Goal: Information Seeking & Learning: Learn about a topic

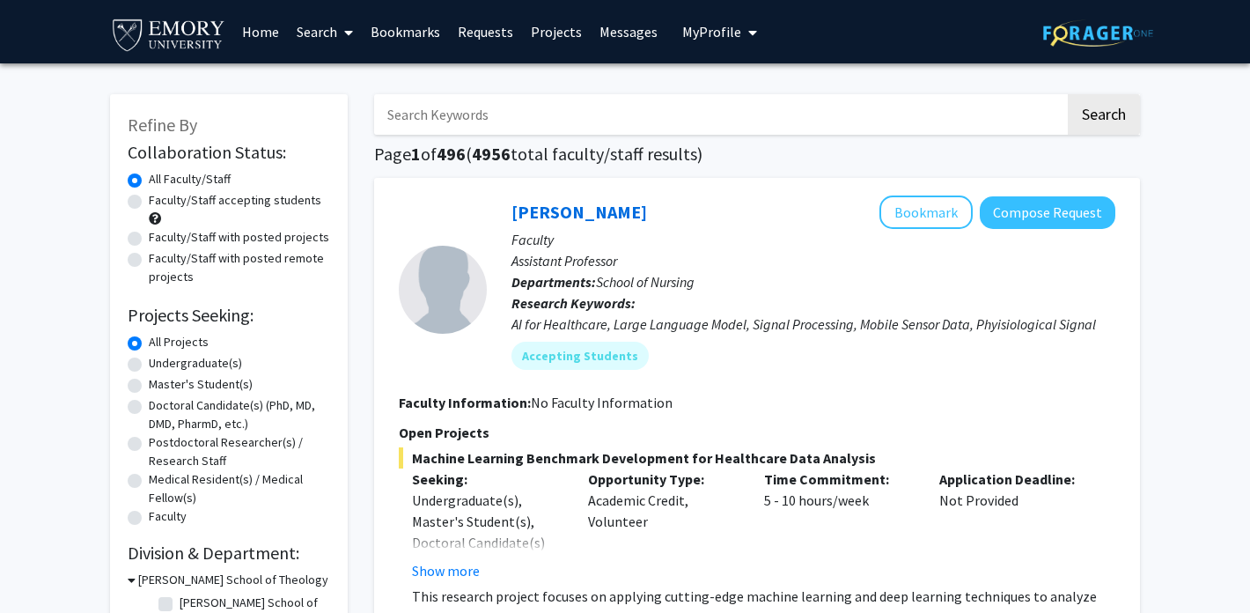
click at [235, 202] on label "Faculty/Staff accepting students" at bounding box center [235, 200] width 173 height 18
click at [160, 202] on input "Faculty/Staff accepting students" at bounding box center [154, 196] width 11 height 11
radio input "true"
click at [195, 363] on label "Undergraduate(s)" at bounding box center [195, 363] width 93 height 18
click at [160, 363] on input "Undergraduate(s)" at bounding box center [154, 359] width 11 height 11
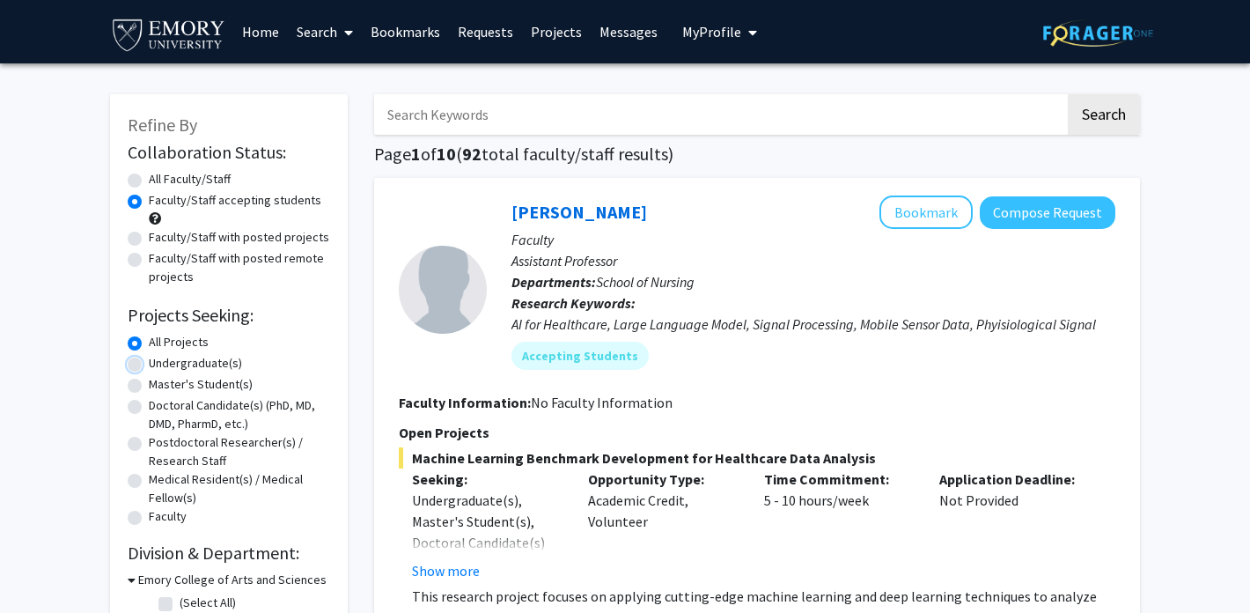
radio input "true"
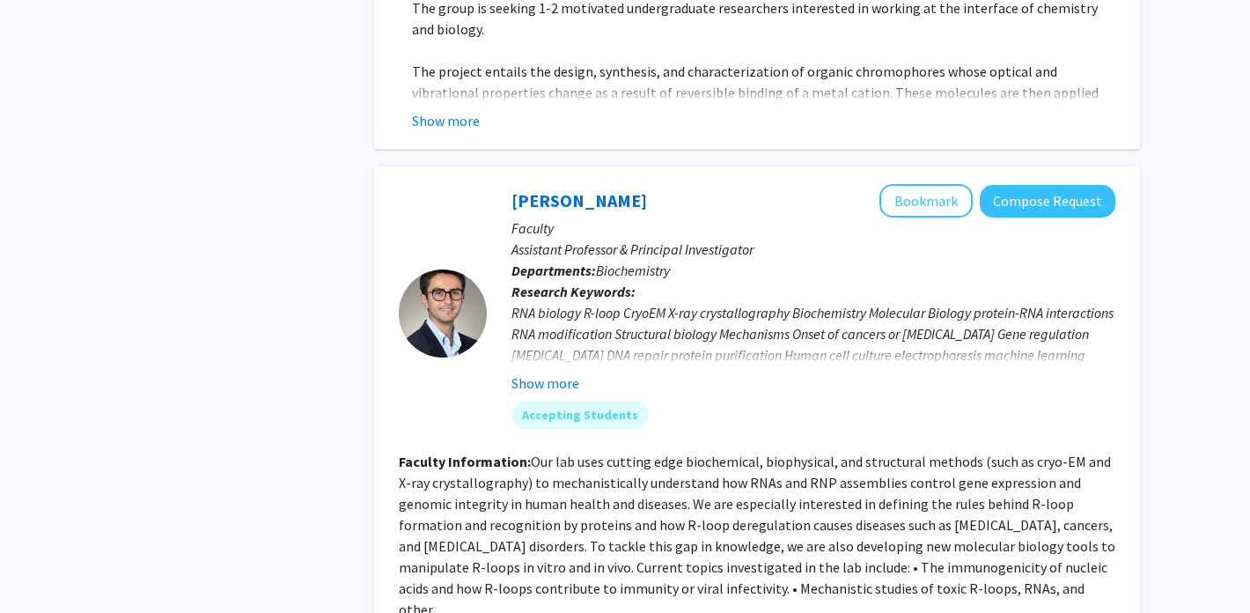
scroll to position [1599, 0]
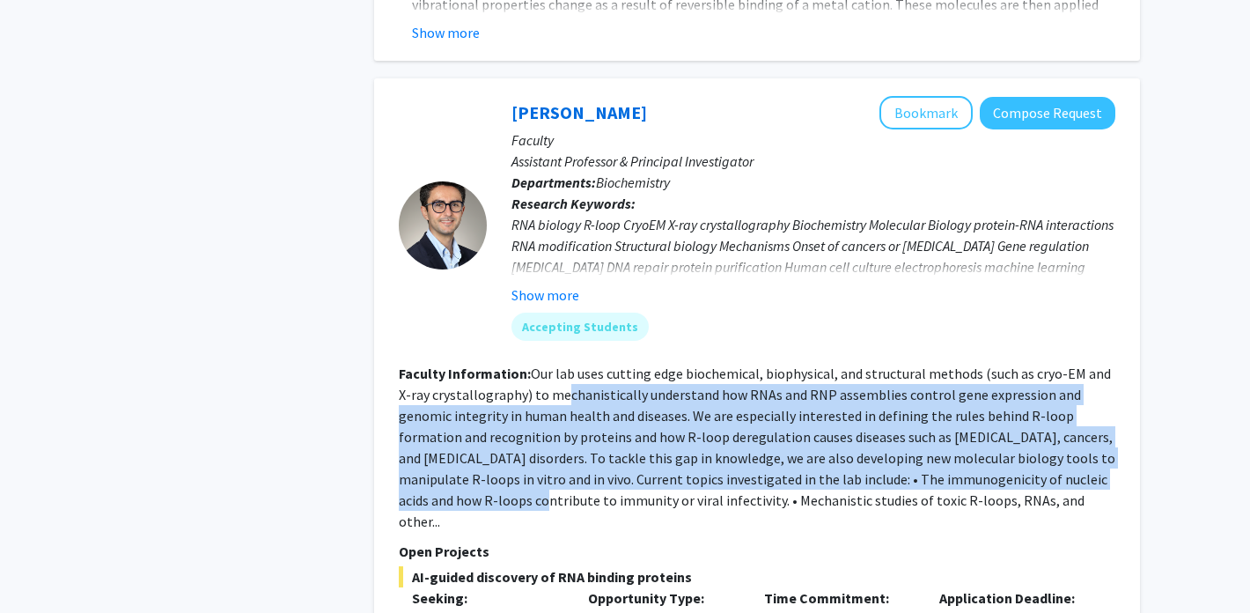
drag, startPoint x: 524, startPoint y: 487, endPoint x: 549, endPoint y: 381, distance: 108.7
click at [549, 380] on fg-read-more "Our lab uses cutting edge biochemical, biophysical, and structural methods (suc…" at bounding box center [757, 448] width 717 height 166
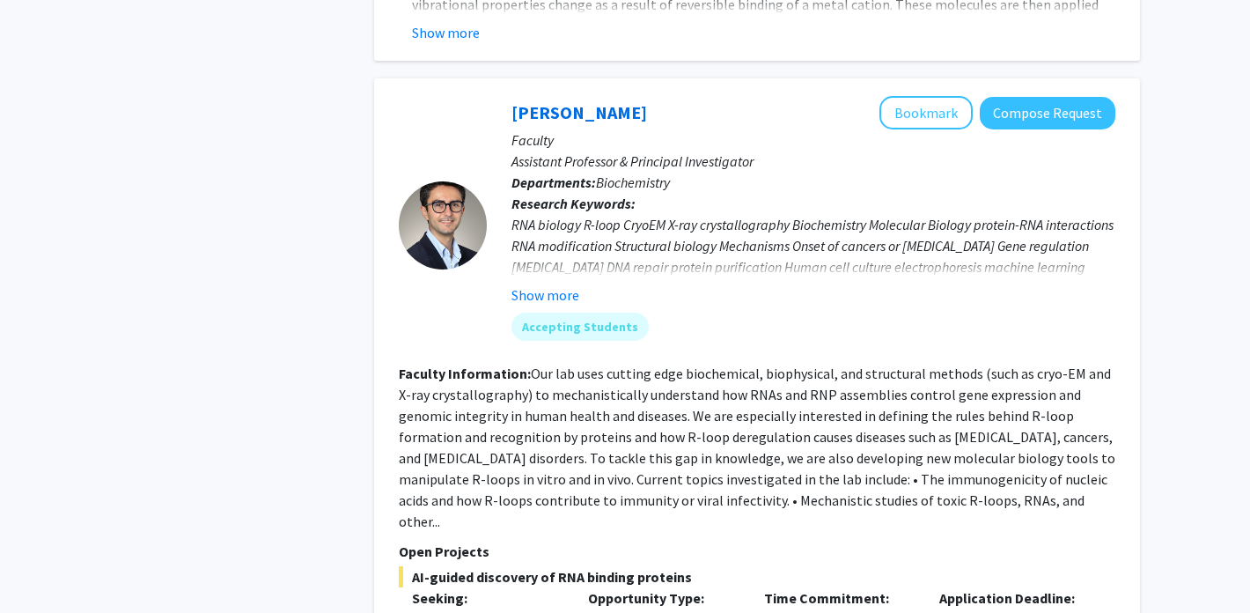
click at [532, 375] on fg-read-more "Our lab uses cutting edge biochemical, biophysical, and structural methods (suc…" at bounding box center [757, 448] width 717 height 166
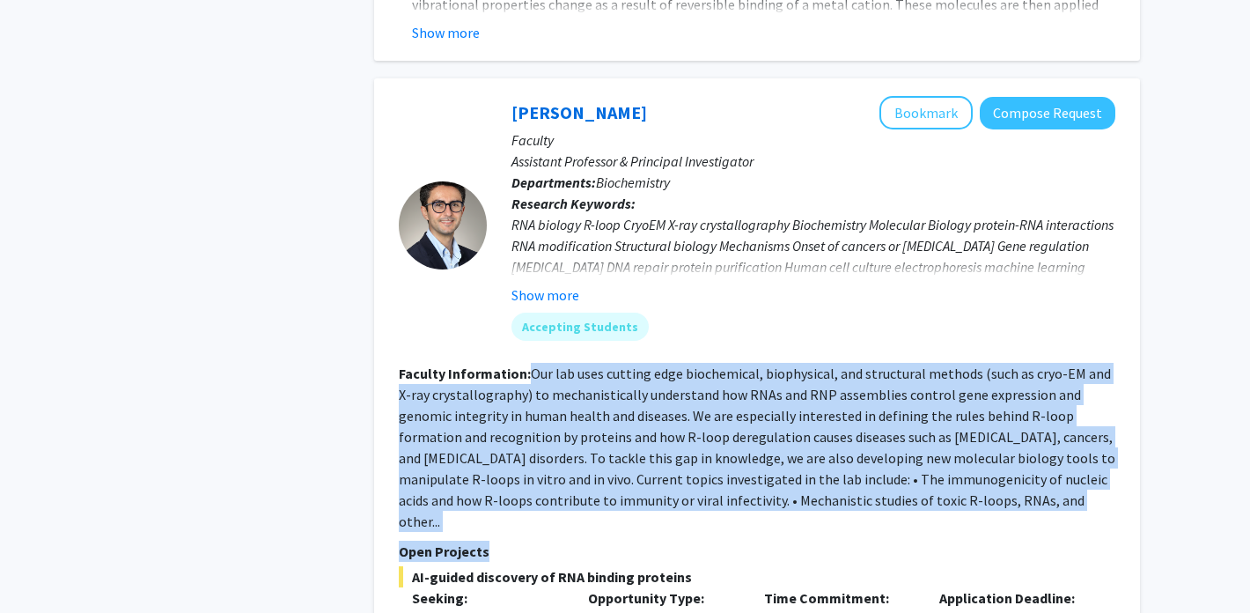
drag, startPoint x: 525, startPoint y: 350, endPoint x: 991, endPoint y: 509, distance: 493.1
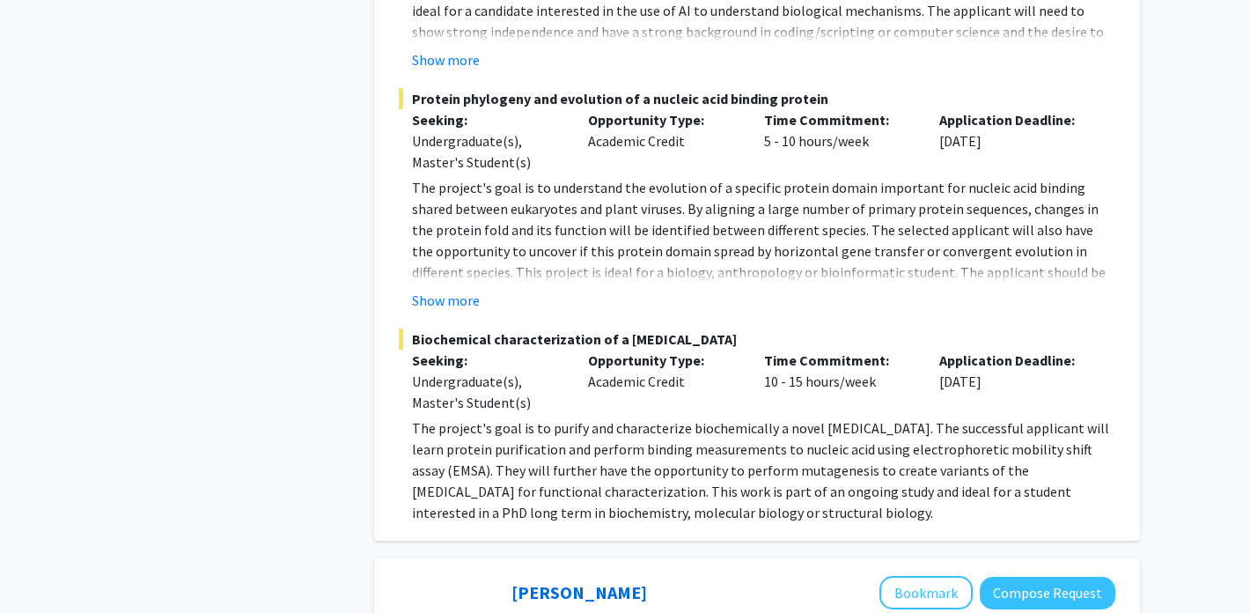
scroll to position [2319, 0]
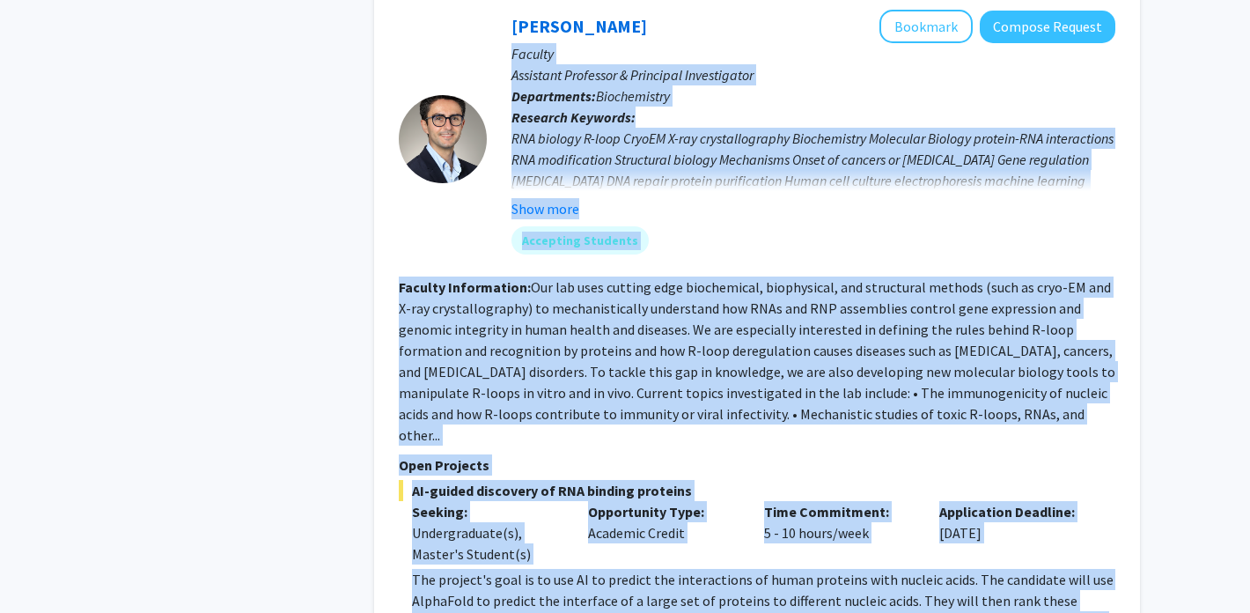
scroll to position [1565, 0]
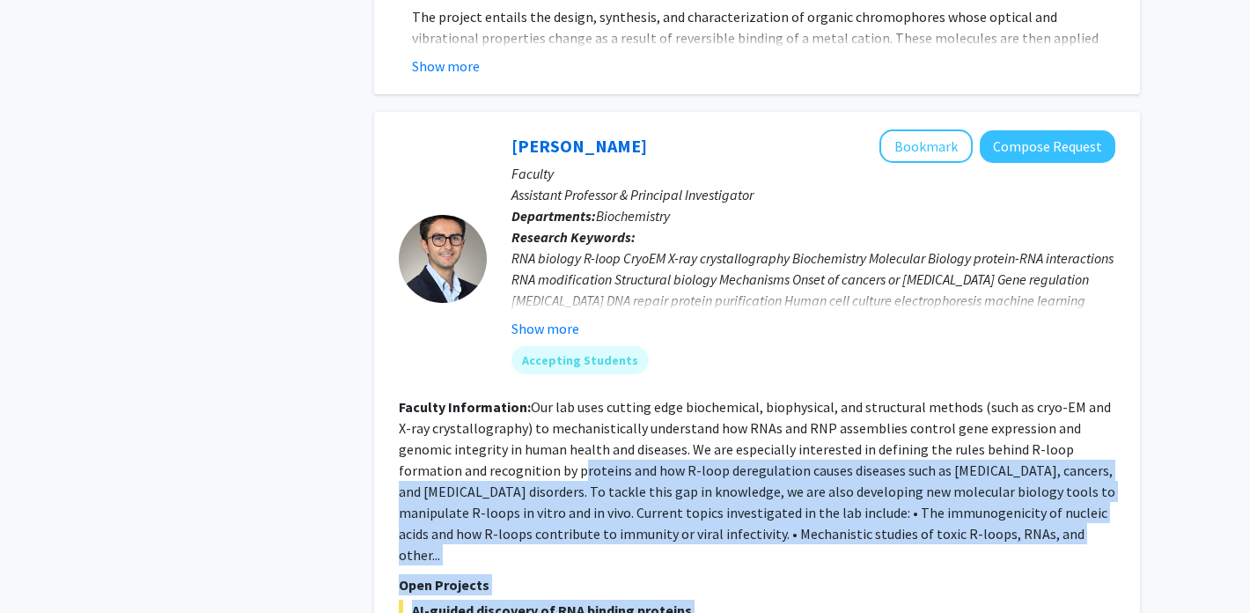
drag, startPoint x: 761, startPoint y: 473, endPoint x: 495, endPoint y: 450, distance: 266.9
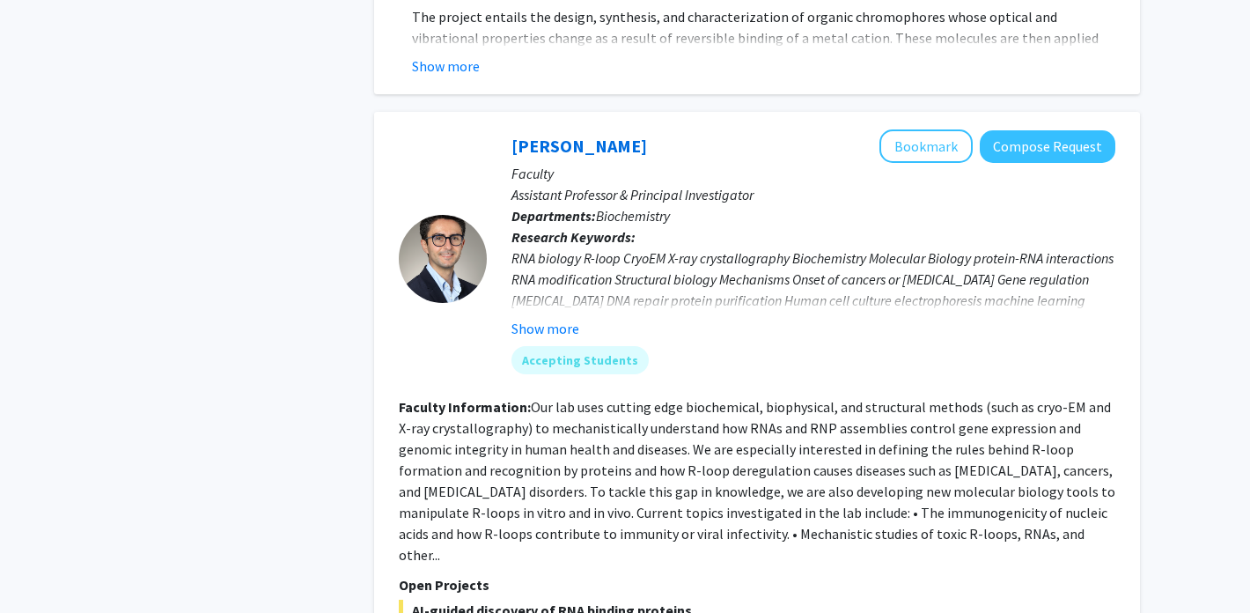
click at [627, 295] on fg-read-more "RNA biology R-loop CryoEM X-ray crystallography Biochemistry Molecular Biology …" at bounding box center [814, 293] width 604 height 92
click at [543, 318] on button "Show more" at bounding box center [546, 328] width 68 height 21
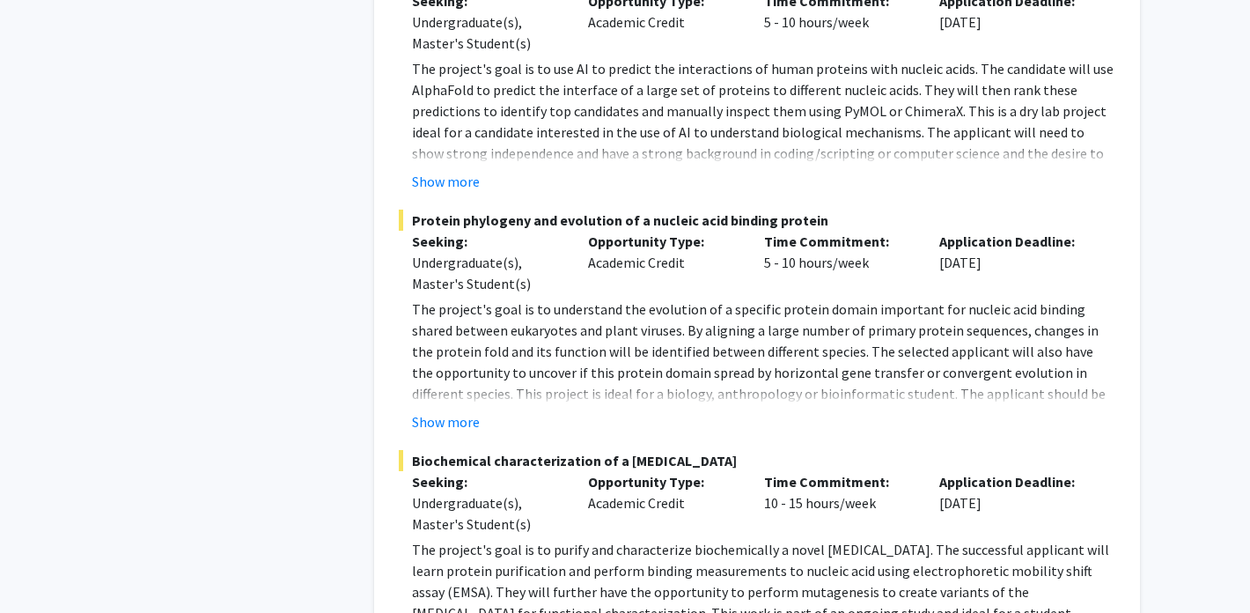
scroll to position [2216, 0]
click at [442, 154] on fg-project-list "AI-guided discovery of RNA binding proteins Seeking: Undergraduate(s), Master's…" at bounding box center [757, 307] width 717 height 675
click at [442, 172] on button "Show more" at bounding box center [446, 182] width 68 height 21
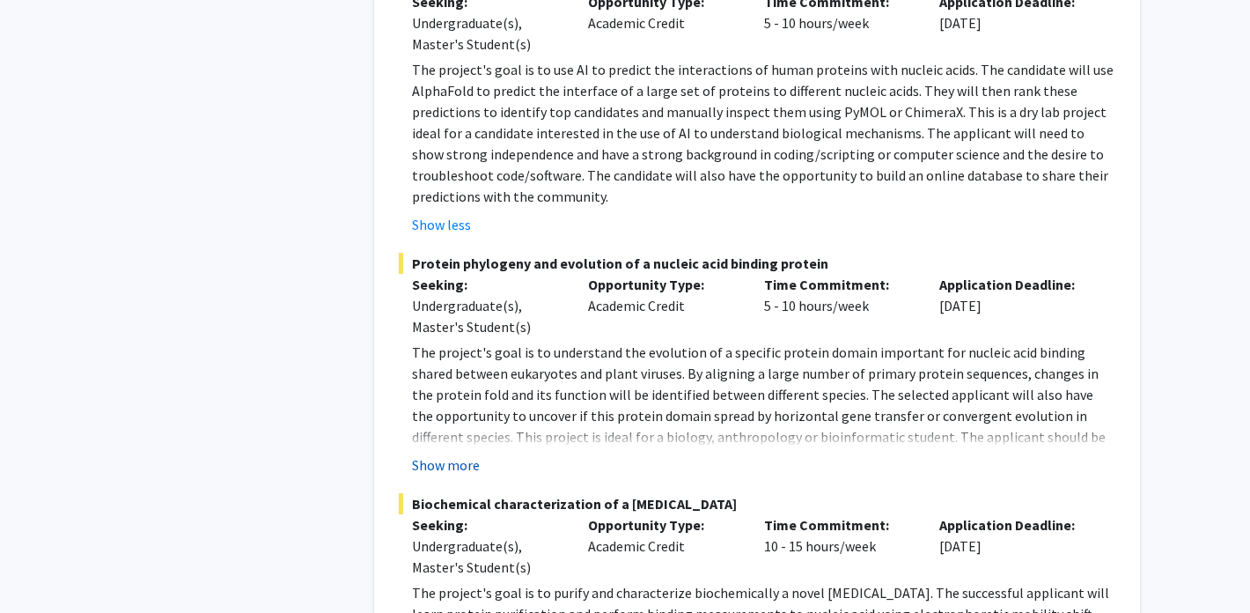
click at [453, 454] on button "Show more" at bounding box center [446, 464] width 68 height 21
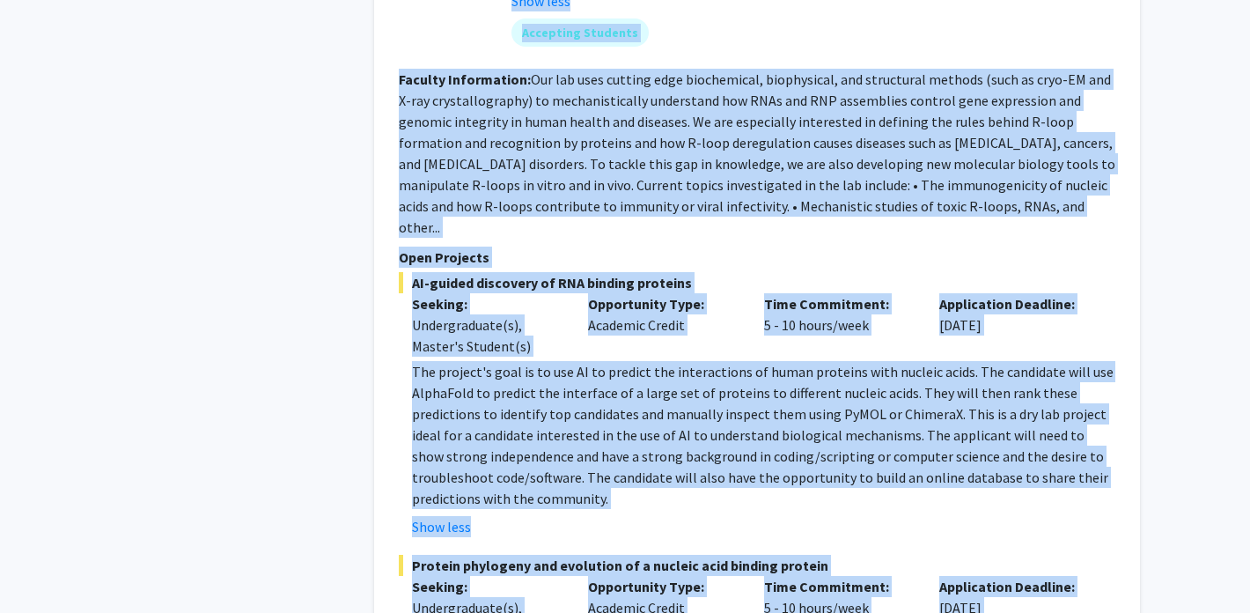
scroll to position [1760, 0]
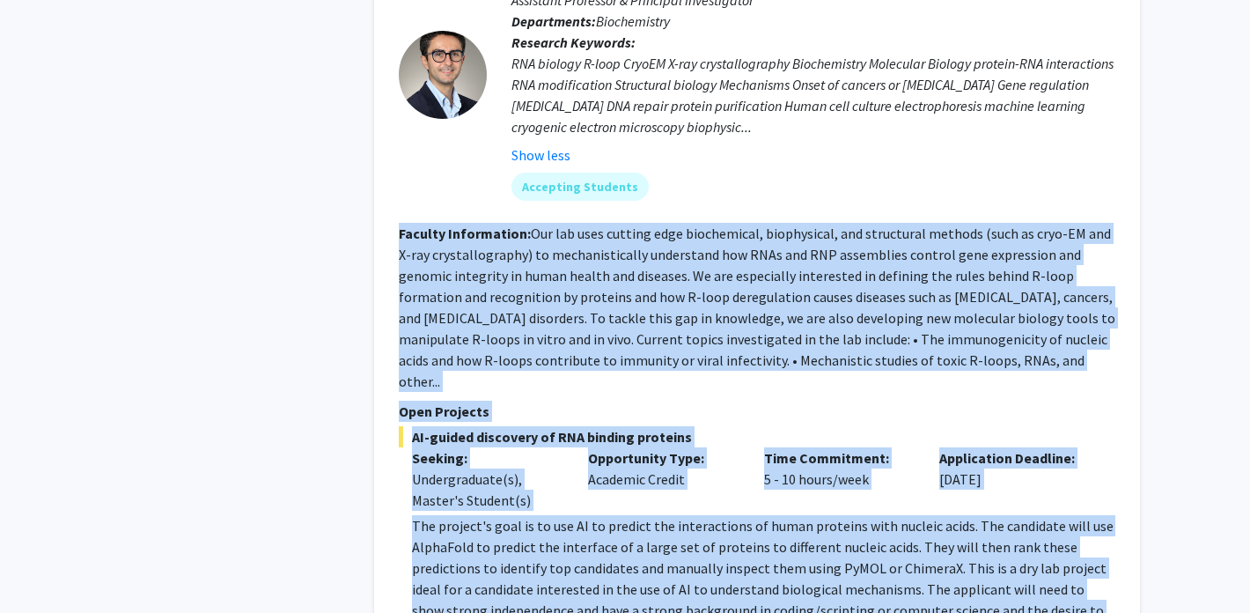
drag, startPoint x: 727, startPoint y: 505, endPoint x: 395, endPoint y: 213, distance: 442.3
click at [395, 213] on div "[PERSON_NAME] Bookmark Compose Request Faculty Assistant Professor & Principal …" at bounding box center [757, 560] width 766 height 1286
copy fg-search-faculty "Loremip Dolorsitame: Con adi elit seddoei temp incididuntu, laboreetdol, mag al…"
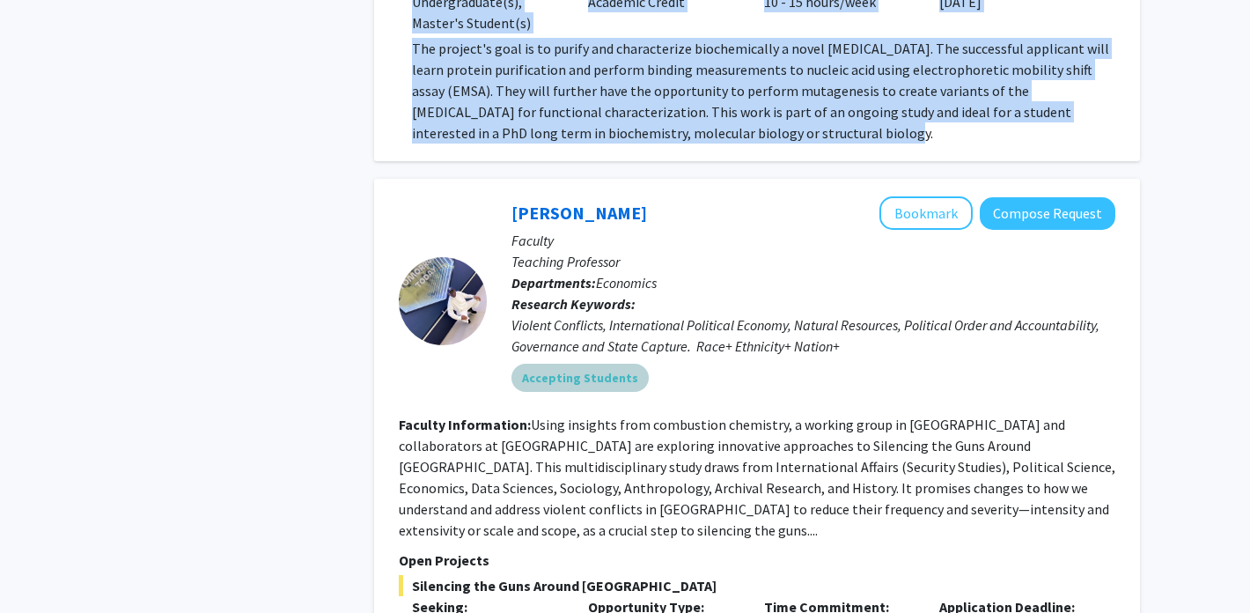
click at [895, 360] on div "Accepting Students" at bounding box center [813, 377] width 611 height 35
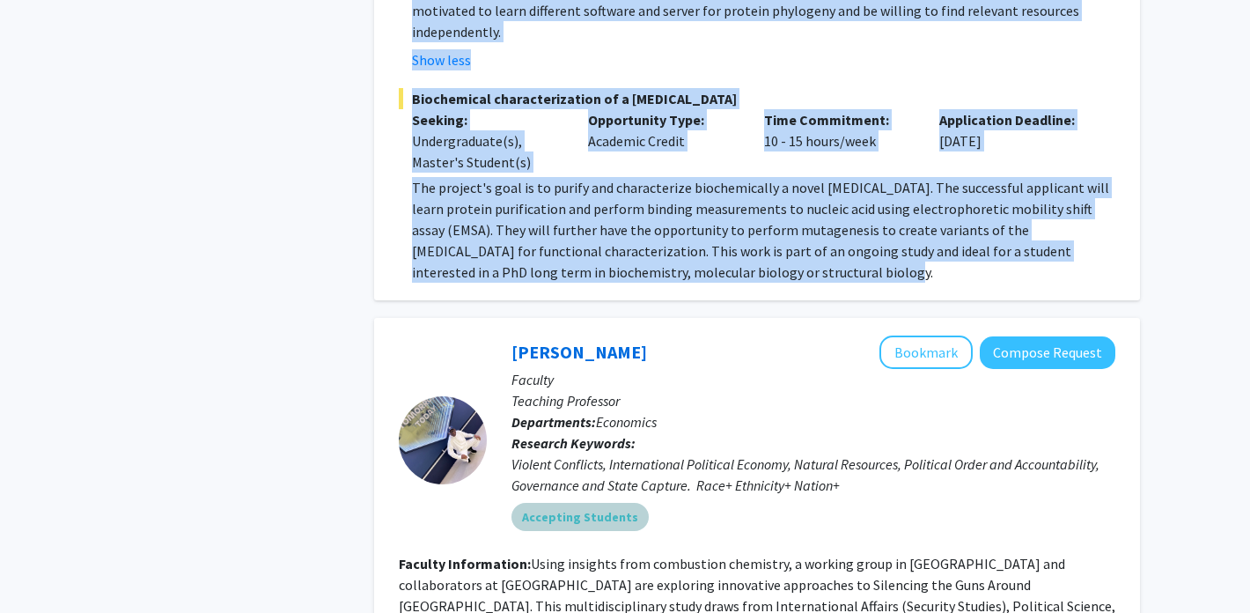
scroll to position [2365, 0]
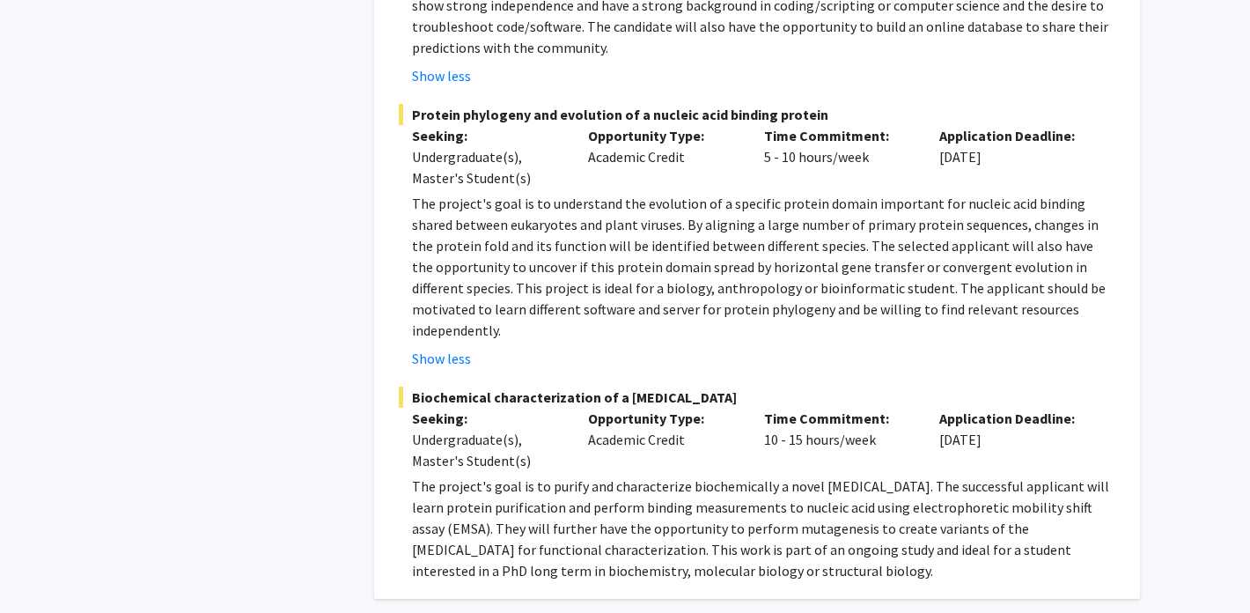
click at [898, 408] on div "Time Commitment: 10 - 15 hours/week" at bounding box center [839, 439] width 176 height 63
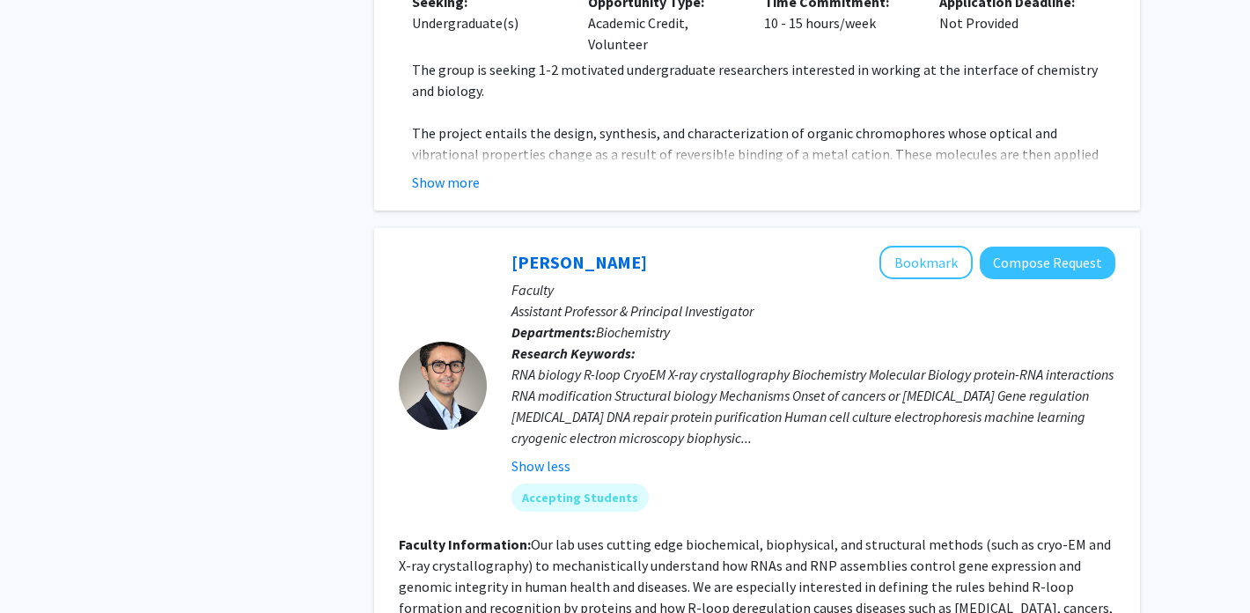
scroll to position [1421, 0]
